Goal: Navigation & Orientation: Find specific page/section

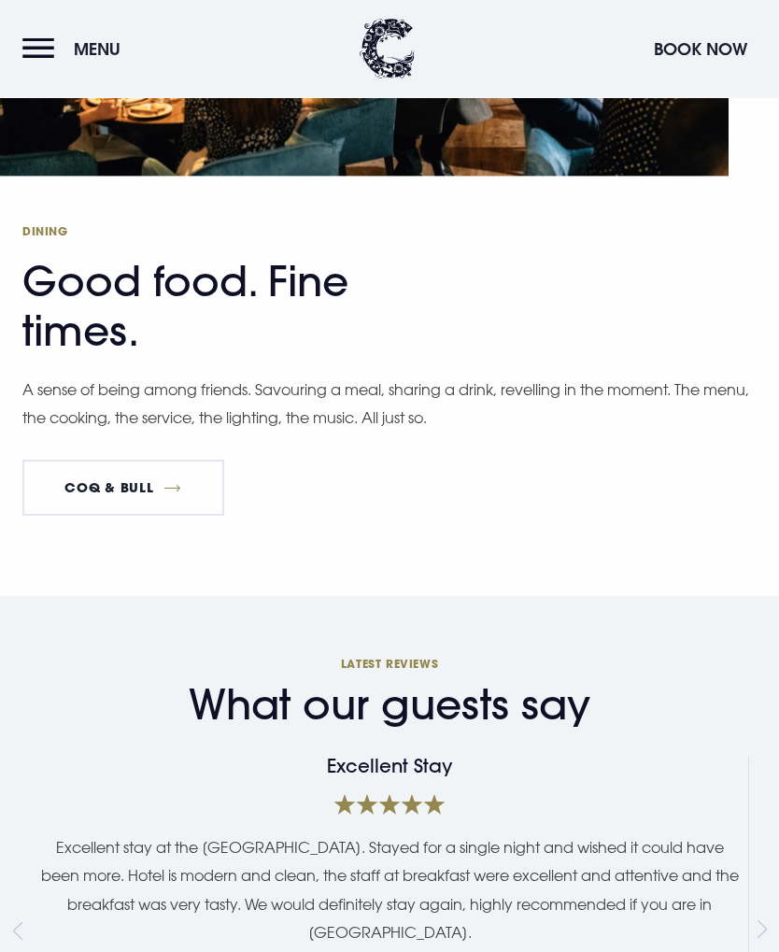
scroll to position [3991, 0]
click at [147, 515] on link "Coq & Bull" at bounding box center [123, 487] width 202 height 56
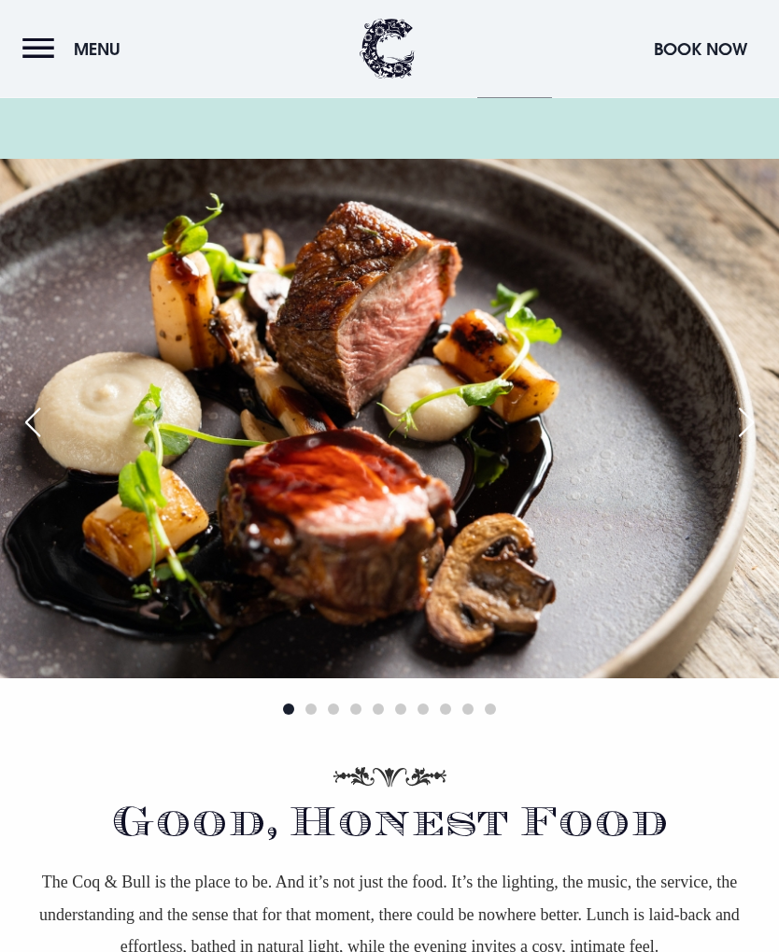
scroll to position [592, 0]
click at [749, 421] on div "Next slide" at bounding box center [746, 422] width 47 height 41
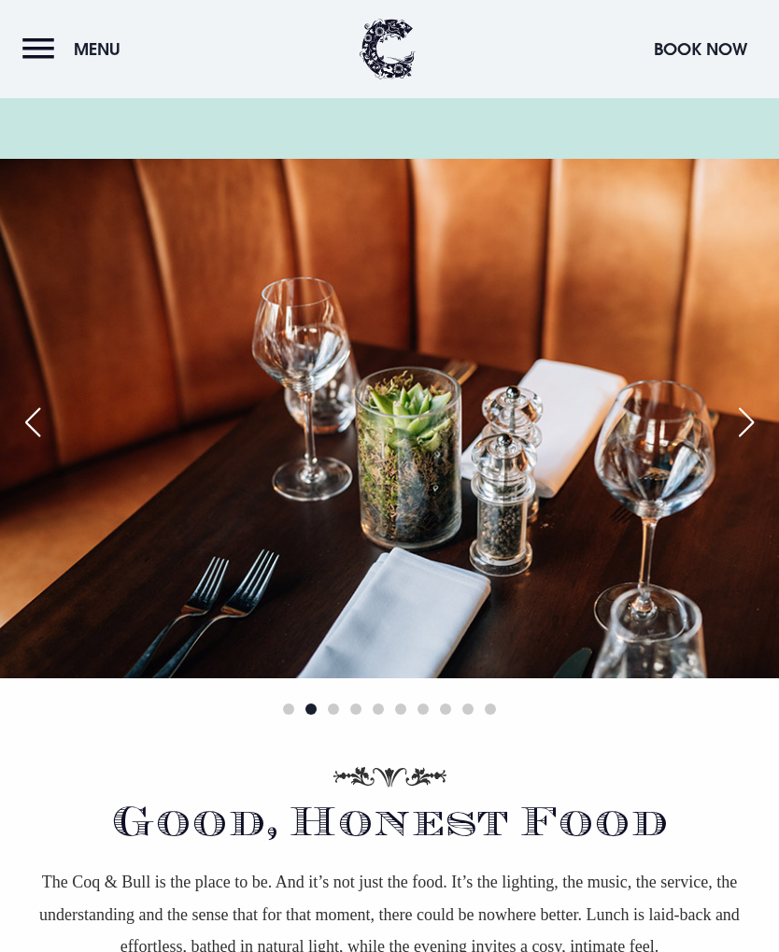
click at [747, 422] on div "Next slide" at bounding box center [746, 422] width 47 height 41
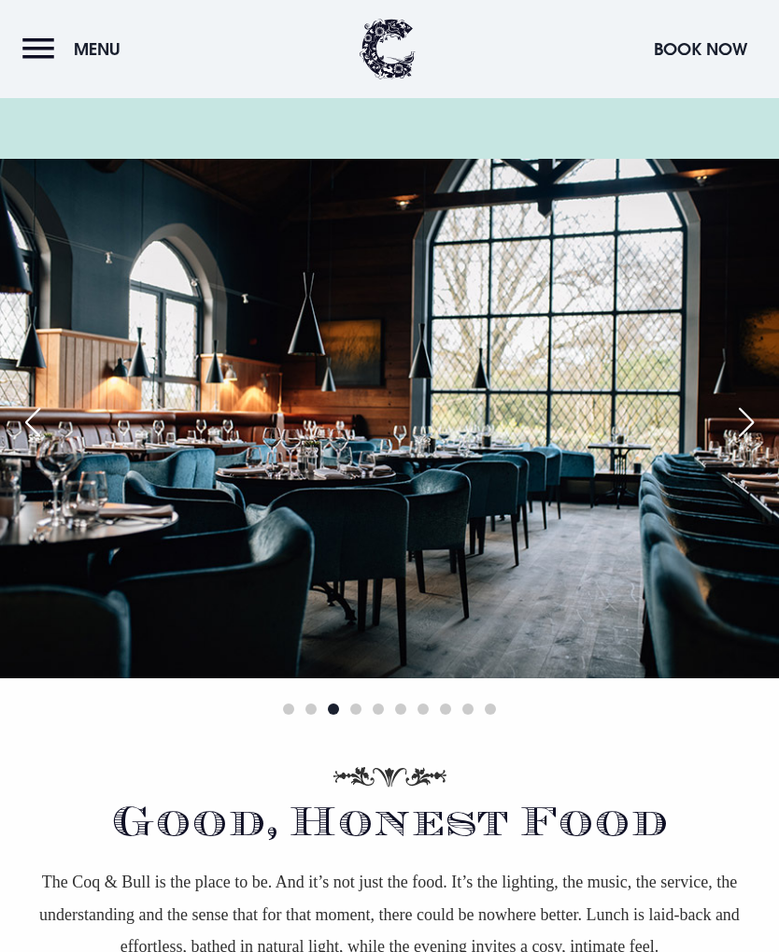
click at [747, 416] on div "Next slide" at bounding box center [746, 422] width 47 height 41
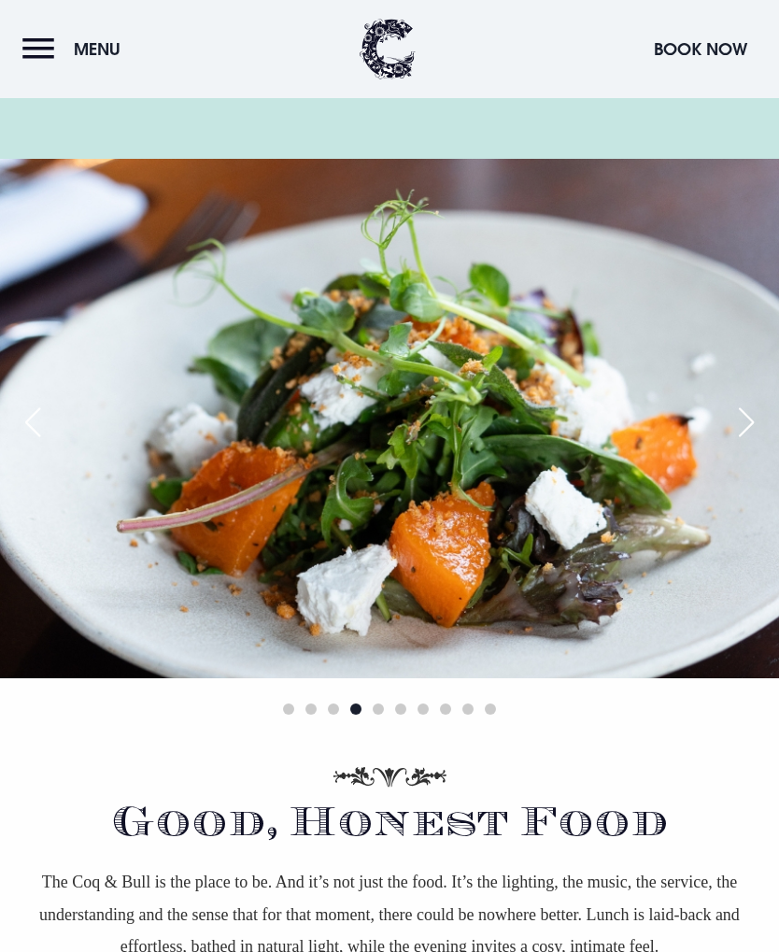
click at [748, 418] on div "Next slide" at bounding box center [746, 422] width 47 height 41
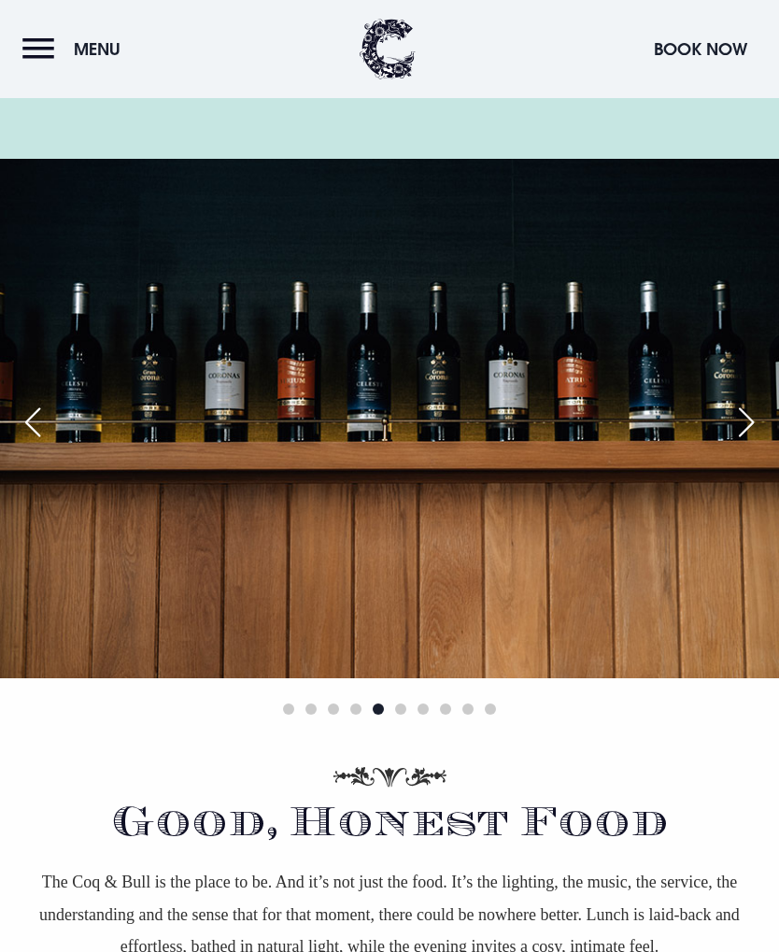
click at [743, 422] on div "Next slide" at bounding box center [746, 422] width 47 height 41
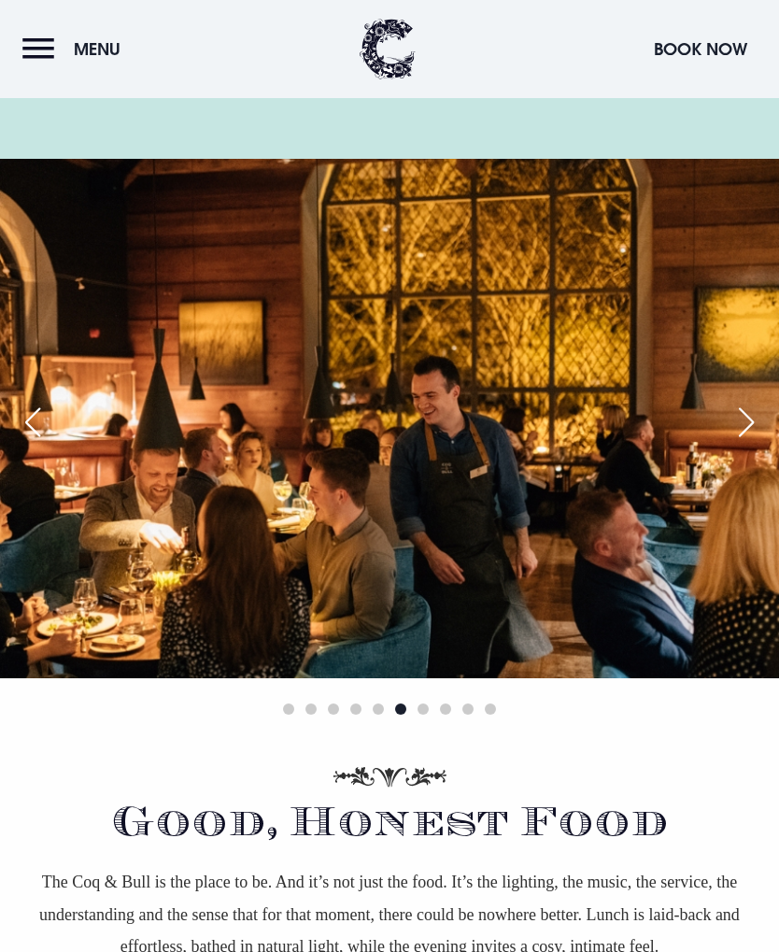
click at [745, 427] on div "Next slide" at bounding box center [746, 422] width 47 height 41
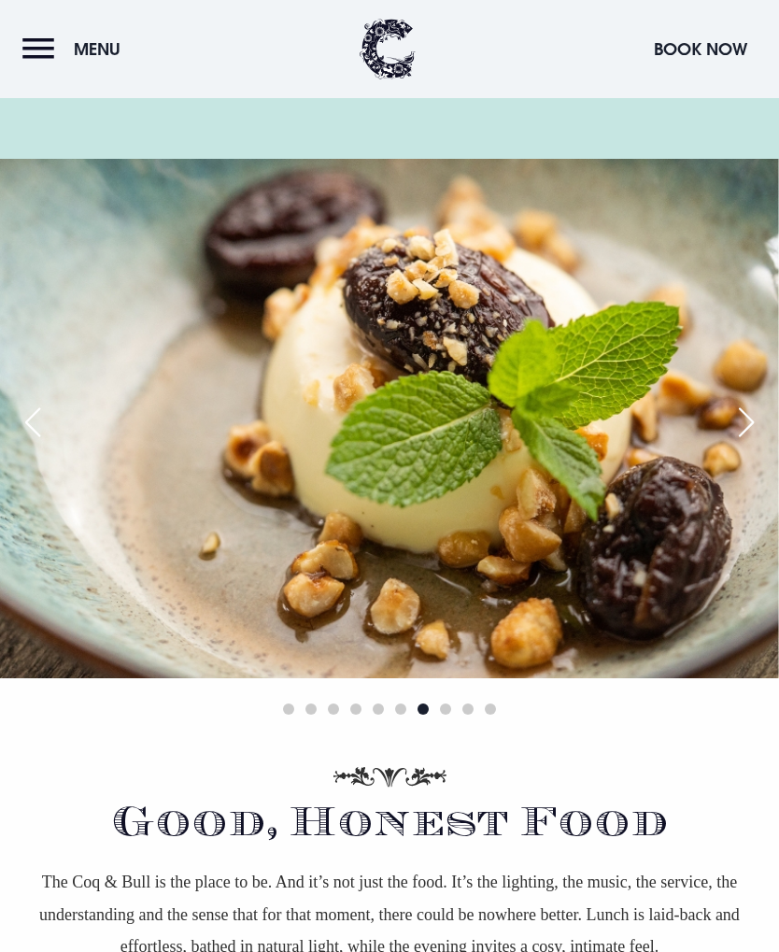
click at [750, 418] on div "Next slide" at bounding box center [746, 422] width 47 height 41
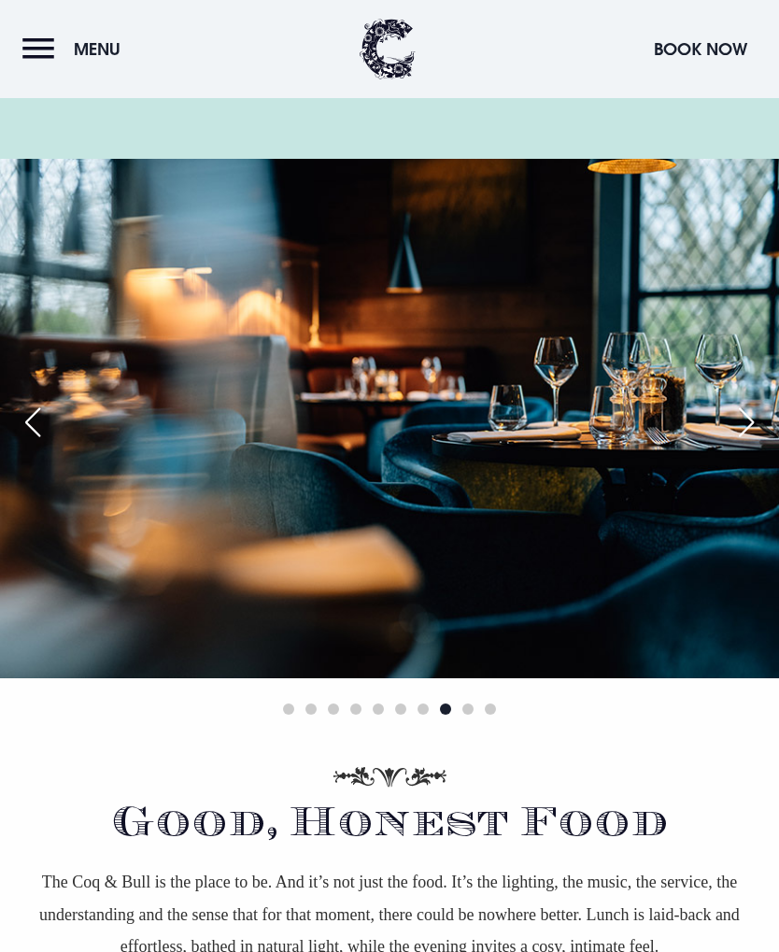
click at [752, 425] on div "Next slide" at bounding box center [746, 422] width 47 height 41
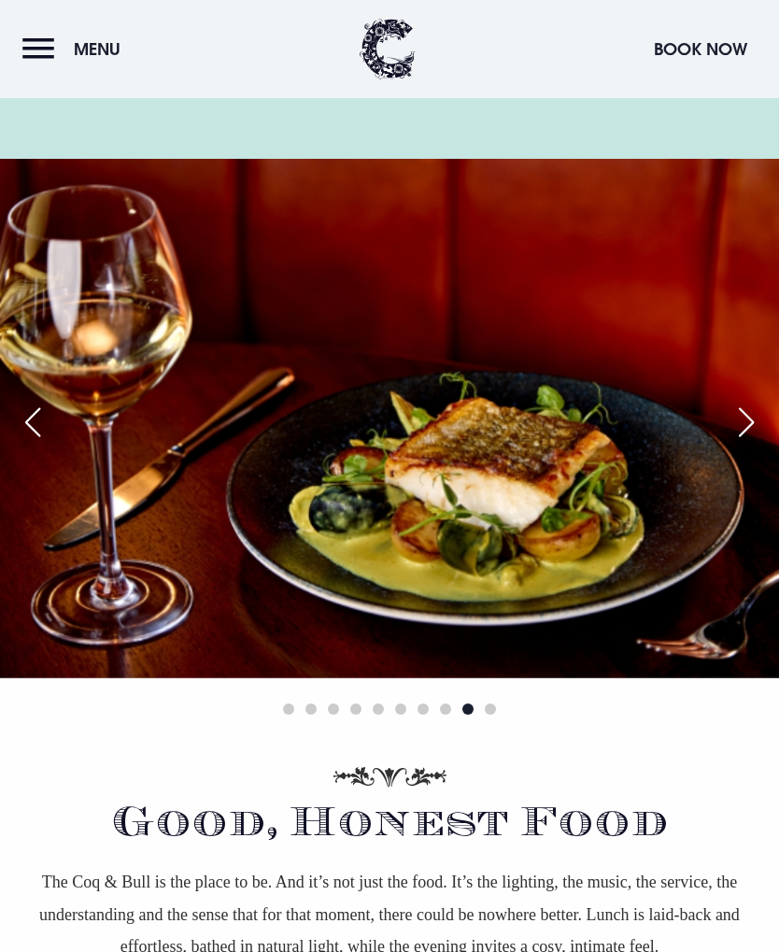
click at [753, 416] on div "Next slide" at bounding box center [746, 422] width 47 height 41
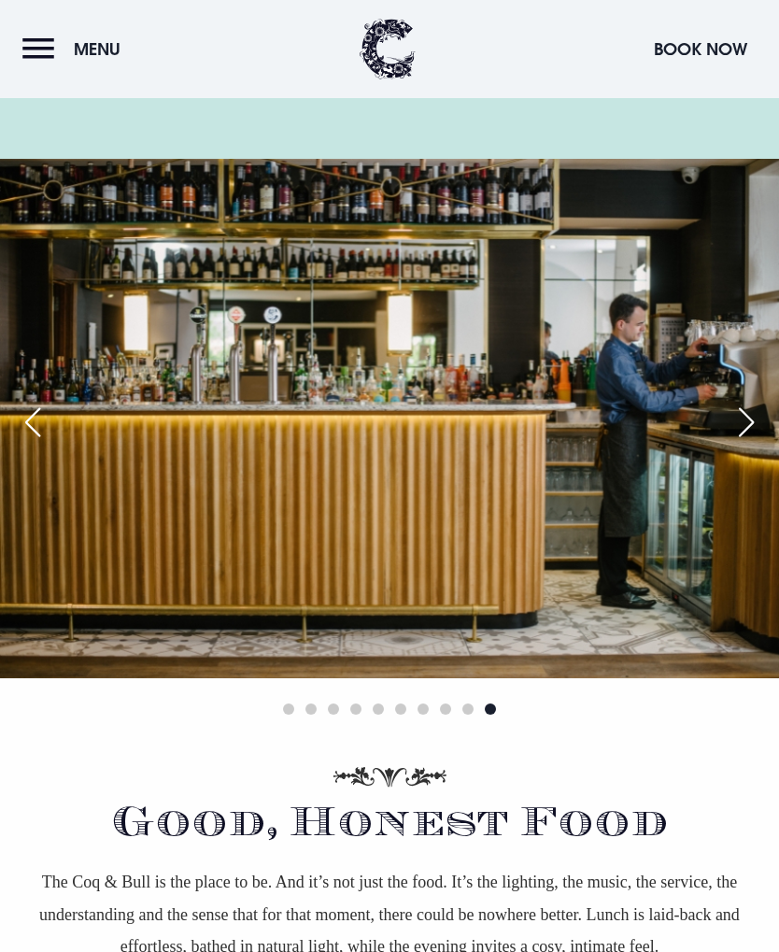
click at [746, 422] on div "Next slide" at bounding box center [746, 422] width 47 height 41
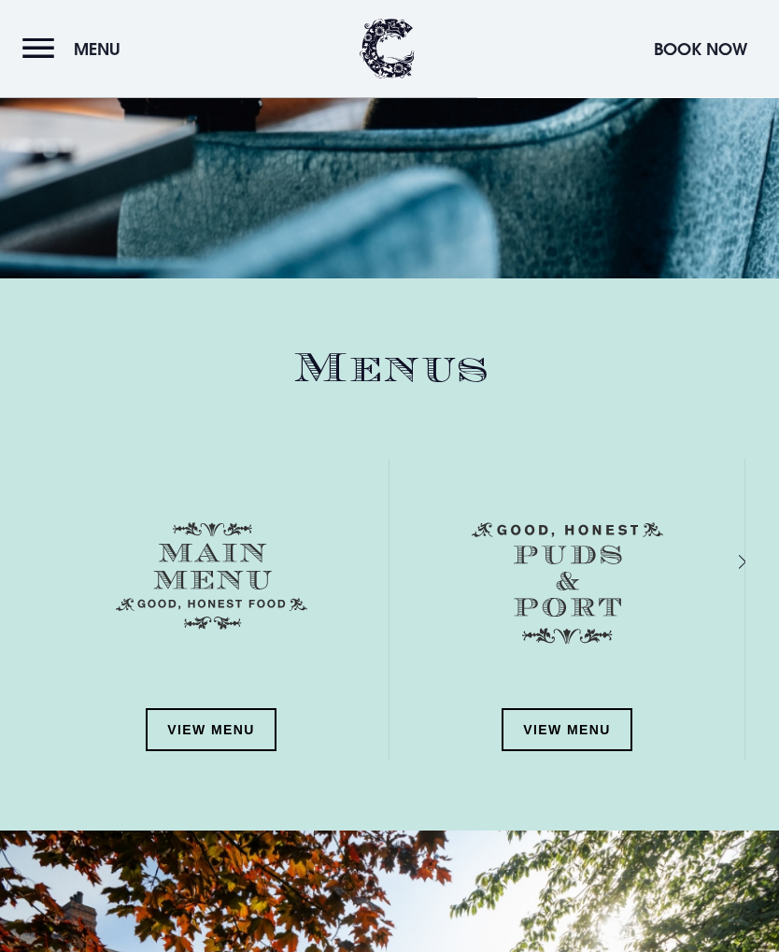
scroll to position [2052, 0]
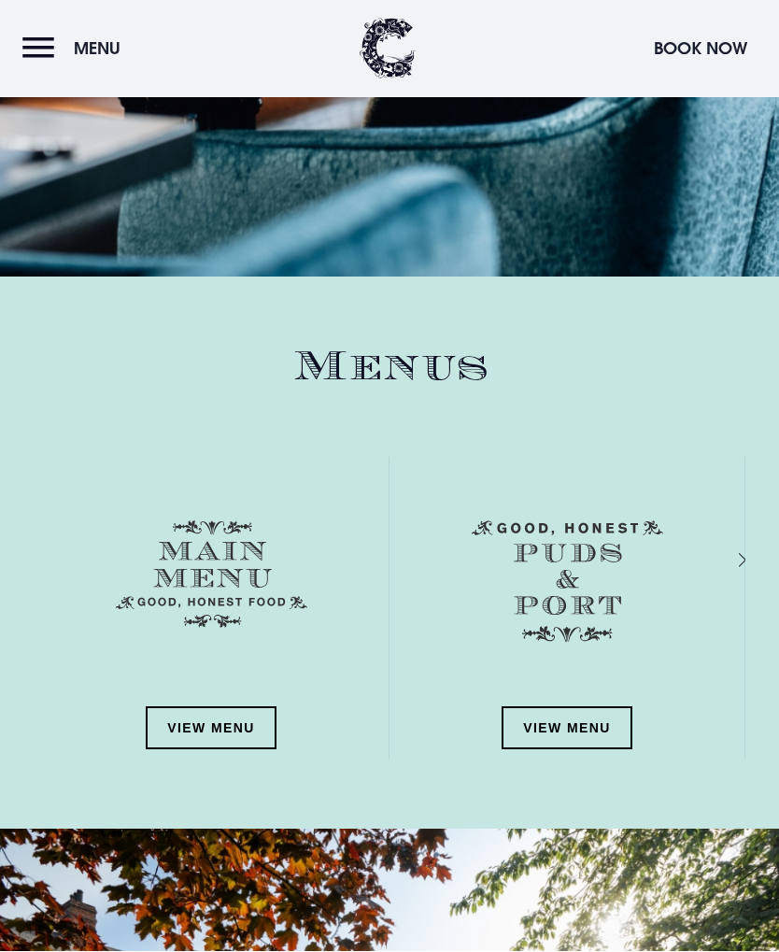
click at [216, 720] on link "View Menu" at bounding box center [211, 728] width 131 height 43
